Goal: Information Seeking & Learning: Find specific fact

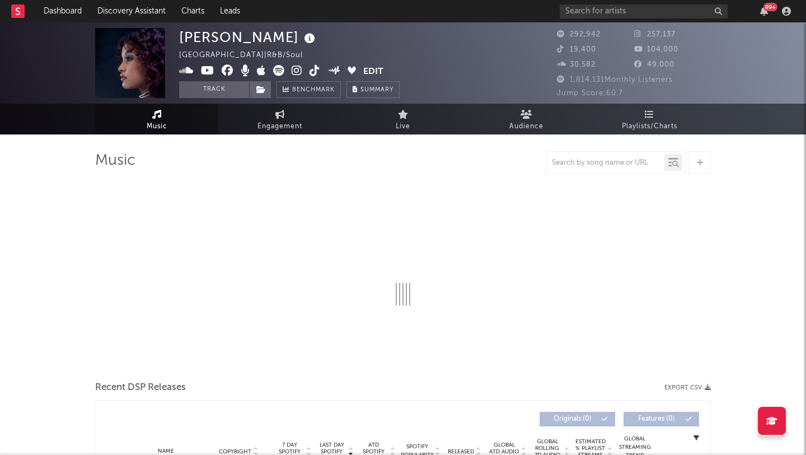
select select "6m"
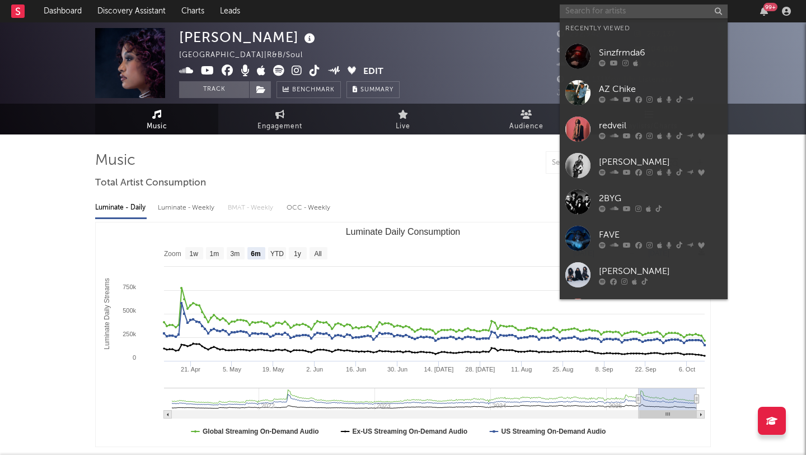
click at [587, 11] on input "text" at bounding box center [644, 11] width 168 height 14
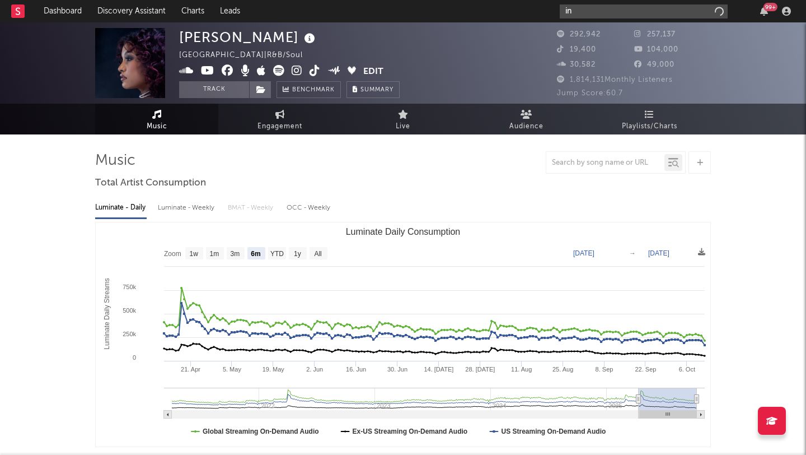
type input "i"
type input "c"
type input "cutthroat insterstate"
